Goal: Task Accomplishment & Management: Manage account settings

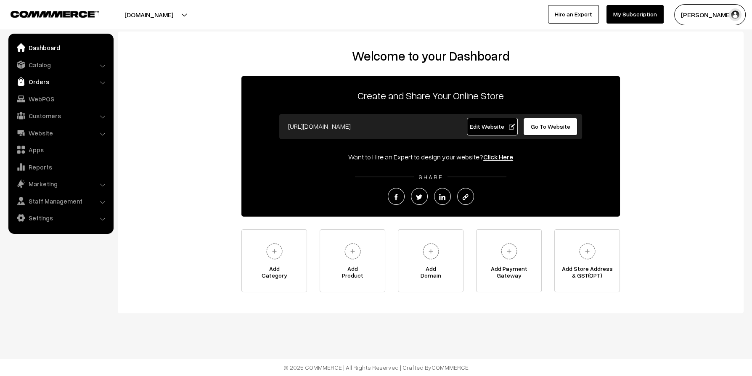
click at [38, 84] on link "Orders" at bounding box center [61, 81] width 100 height 15
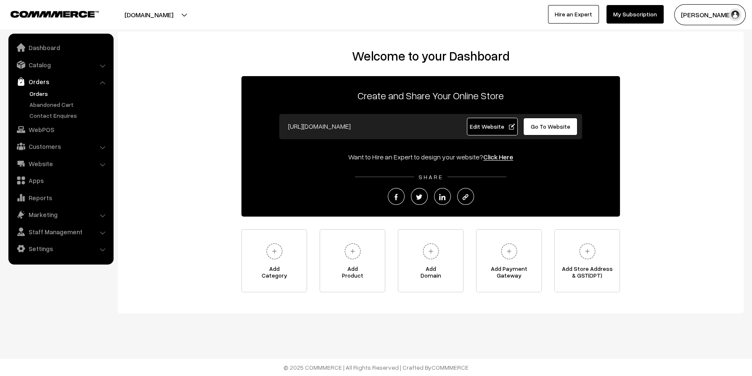
click at [39, 95] on link "Orders" at bounding box center [68, 93] width 83 height 9
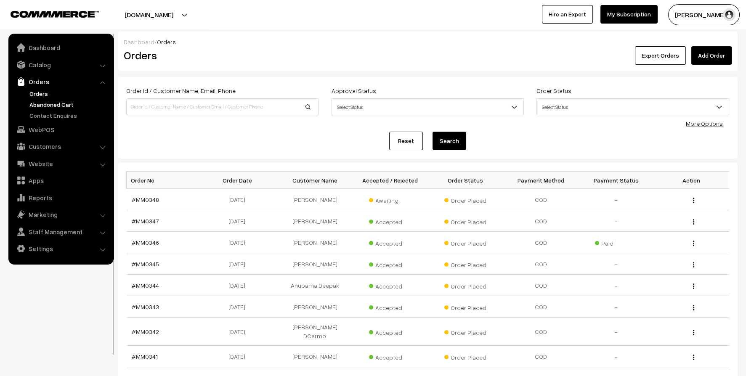
click at [64, 104] on link "Abandoned Cart" at bounding box center [68, 104] width 83 height 9
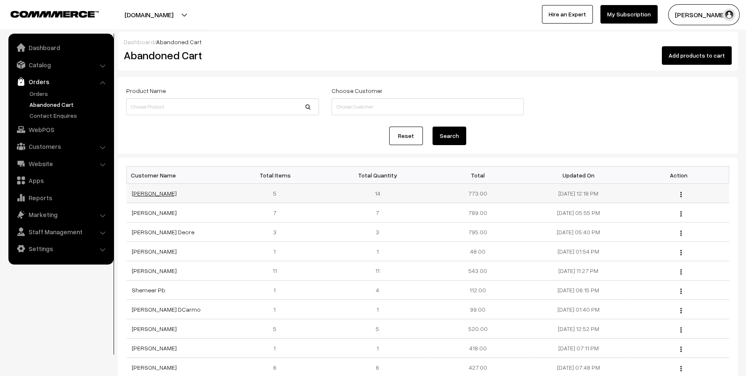
click at [153, 193] on link "[PERSON_NAME]" at bounding box center [154, 193] width 45 height 7
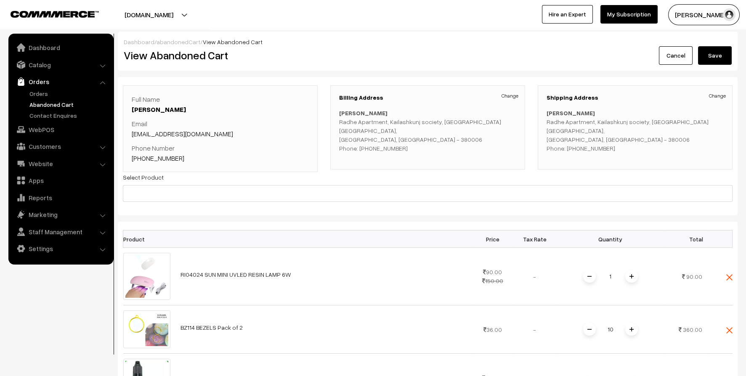
click at [42, 109] on ul "Orders" at bounding box center [61, 104] width 101 height 31
click at [47, 101] on link "Abandoned Cart" at bounding box center [68, 104] width 83 height 9
drag, startPoint x: 47, startPoint y: 101, endPoint x: 42, endPoint y: 92, distance: 10.9
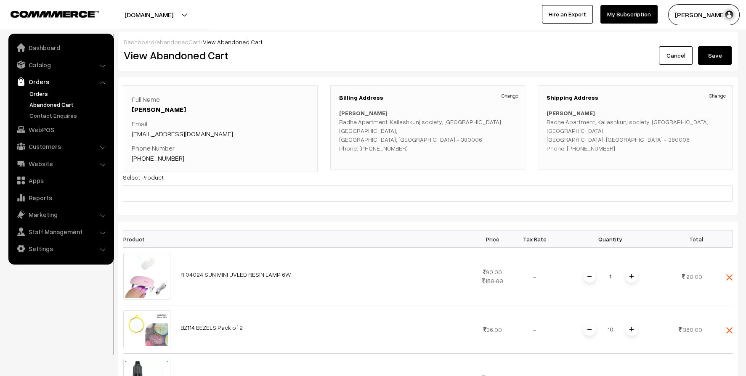
click at [42, 92] on link "Orders" at bounding box center [68, 93] width 83 height 9
